Goal: Transaction & Acquisition: Book appointment/travel/reservation

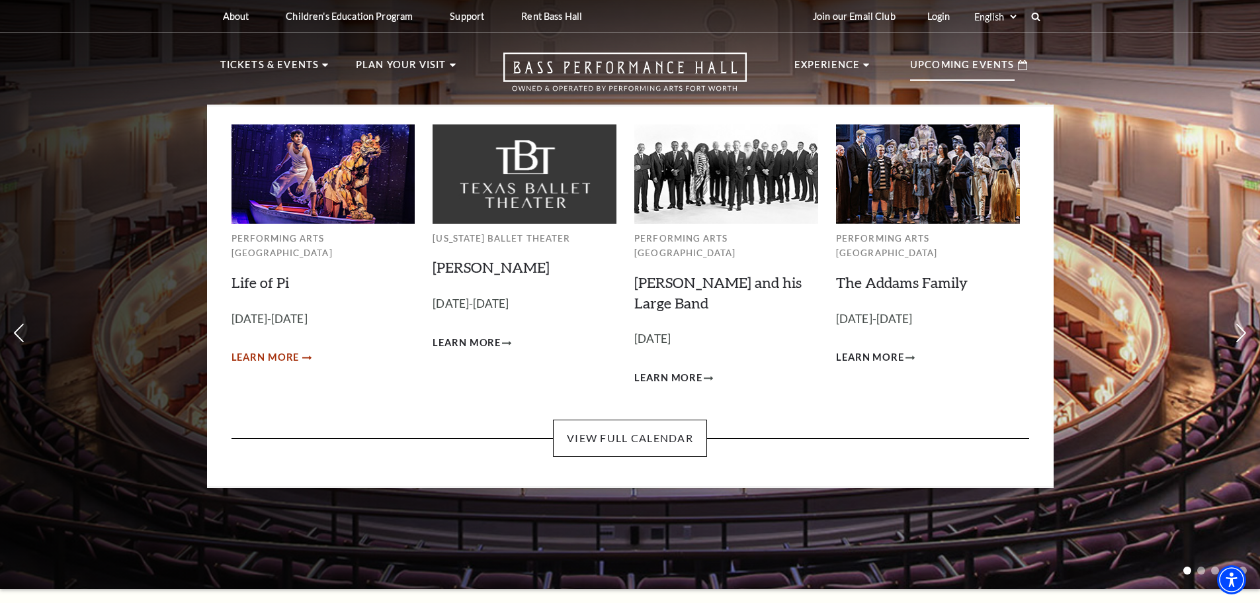
click at [273, 349] on span "Learn More" at bounding box center [266, 357] width 68 height 17
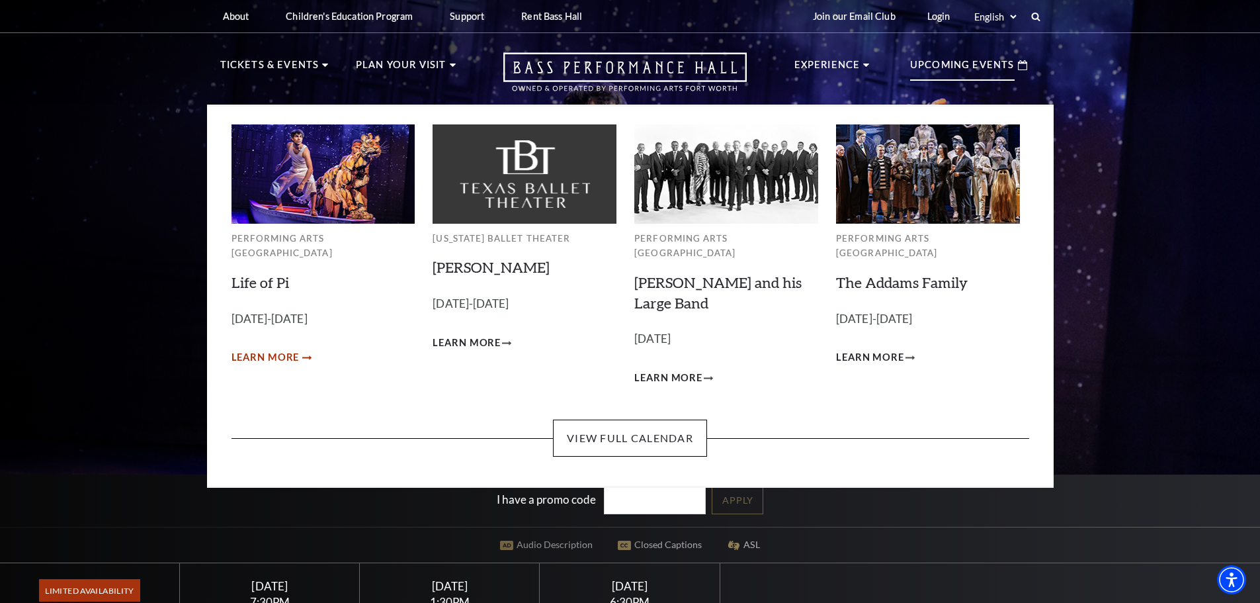
click at [248, 349] on span "Learn More" at bounding box center [266, 357] width 68 height 17
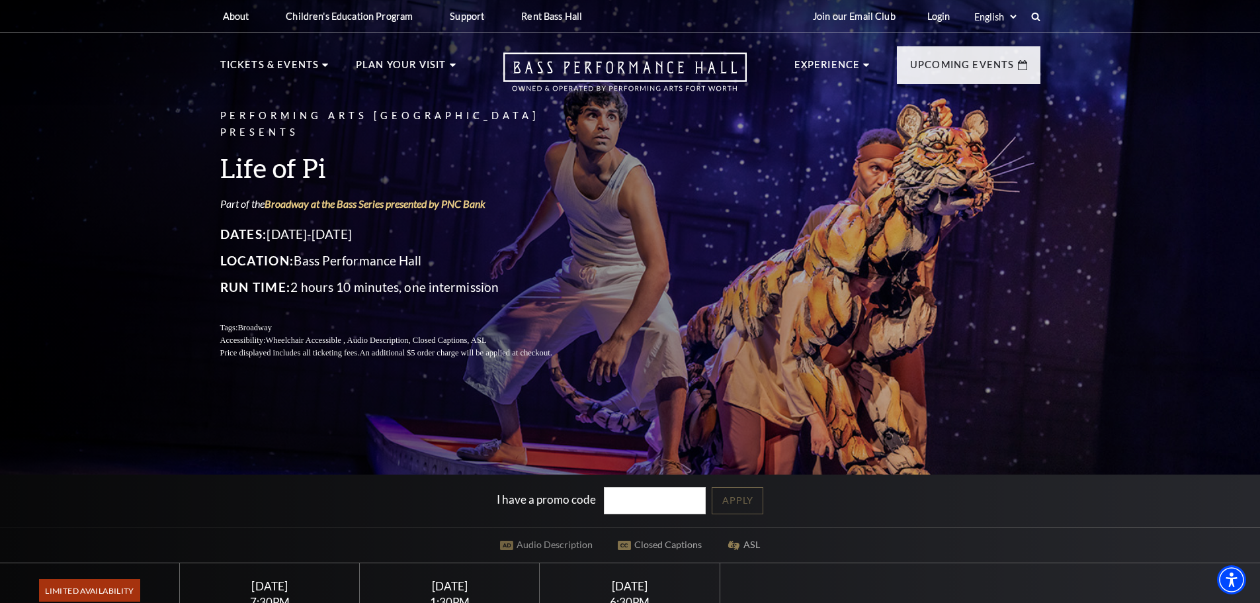
click at [155, 336] on div "Performing Arts Fort Worth Presents Life of Pi Part of the Broadway at the Bass…" at bounding box center [630, 362] width 1260 height 740
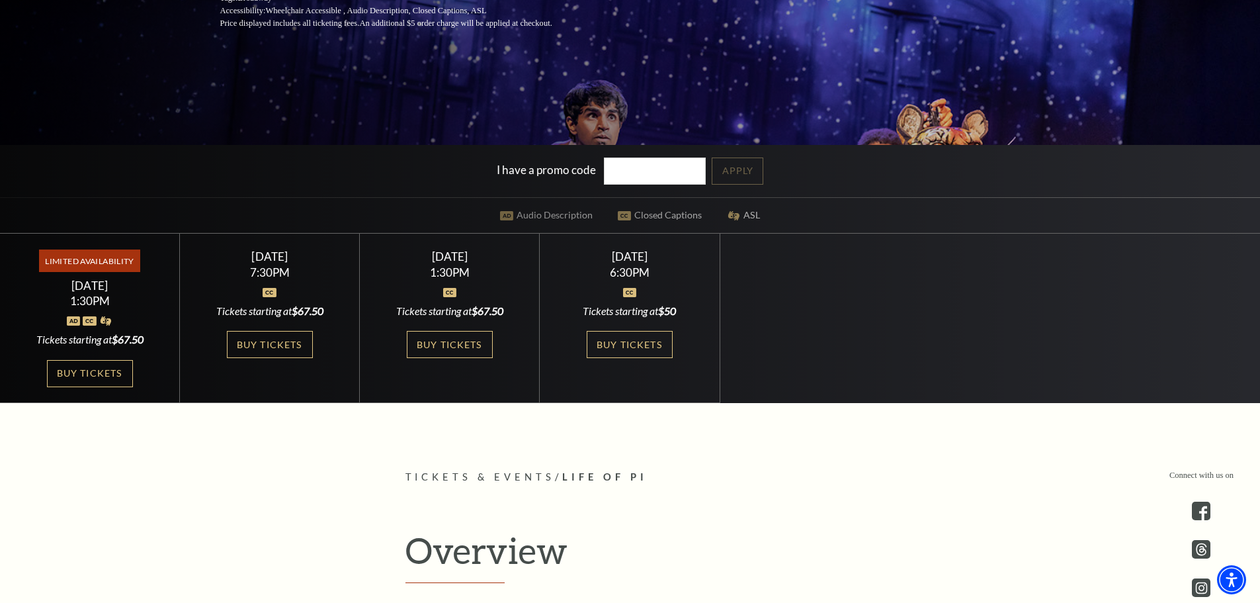
scroll to position [331, 0]
